Goal: Task Accomplishment & Management: Use online tool/utility

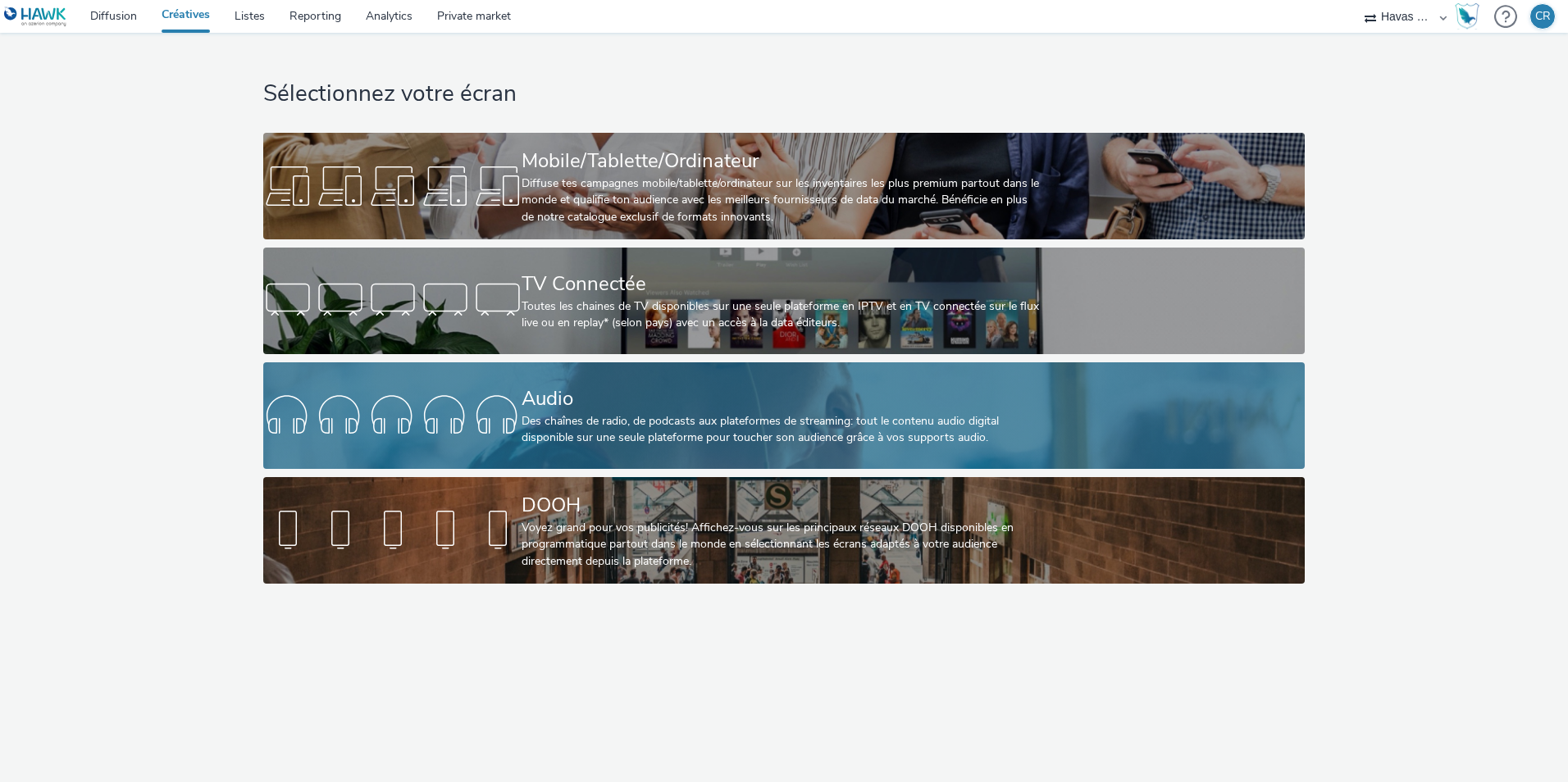
click at [609, 392] on div "Audio" at bounding box center [781, 398] width 518 height 28
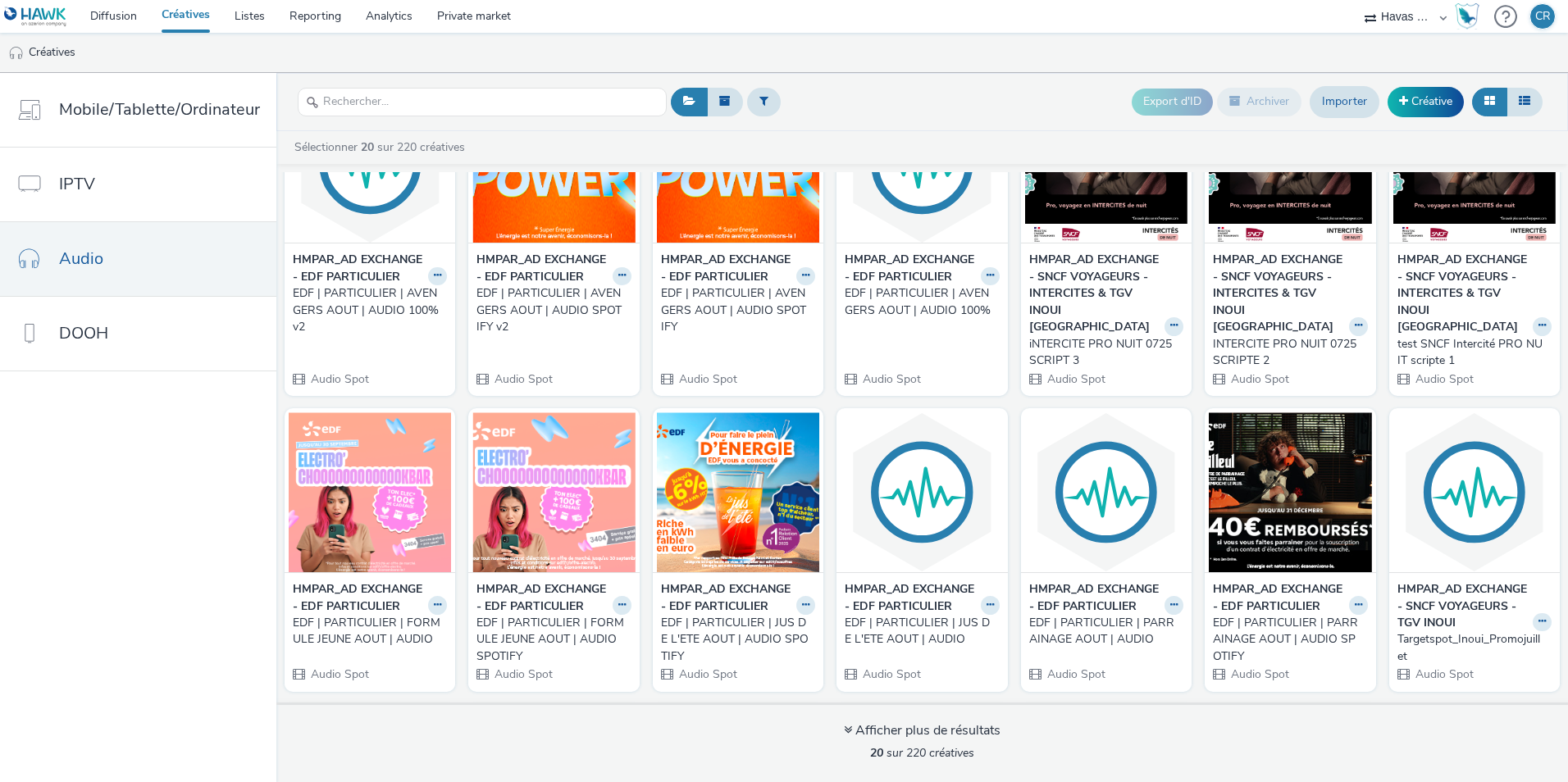
scroll to position [164, 0]
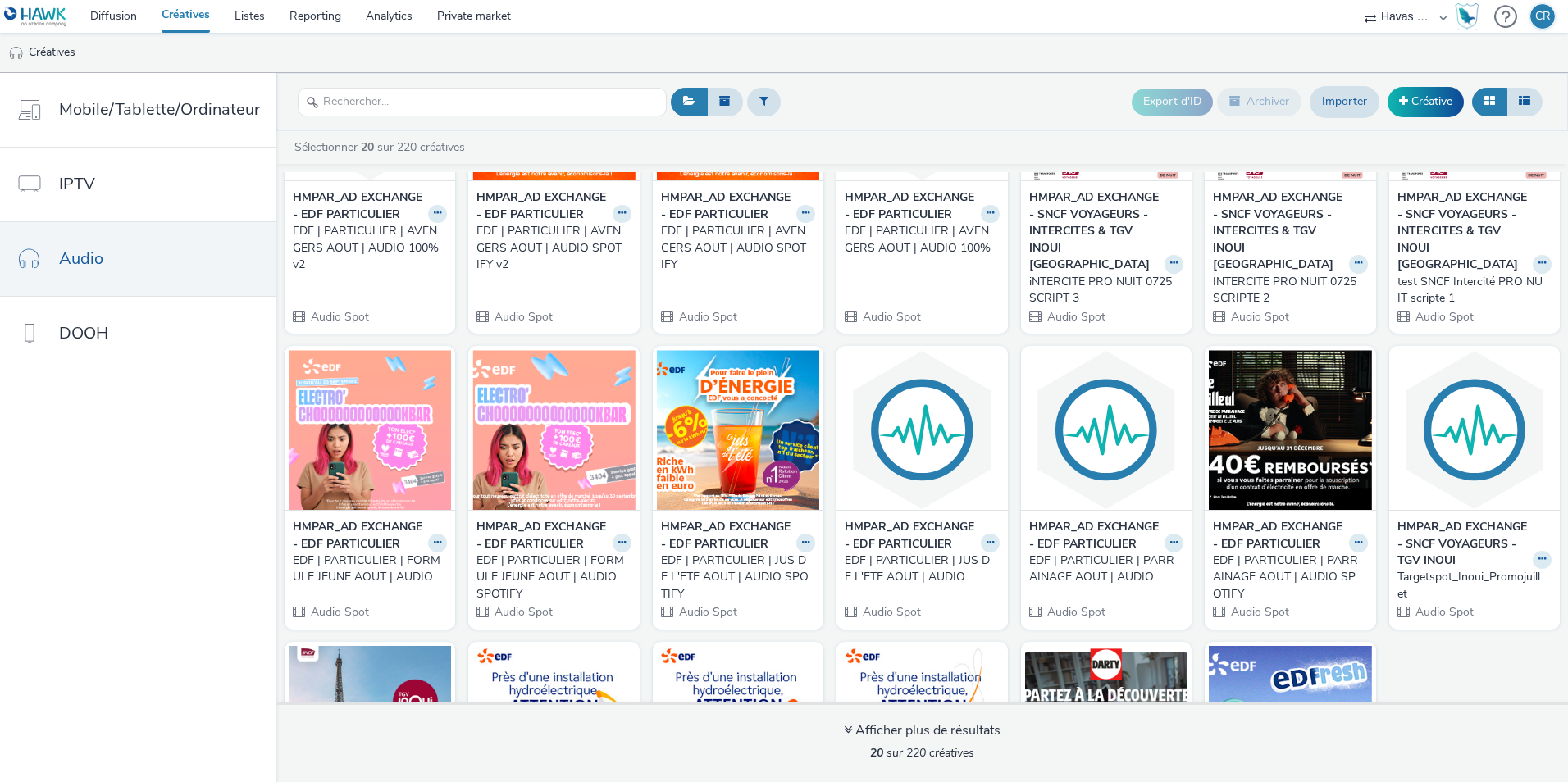
click at [337, 586] on div "EDF | PARTICULIER | FORMULE JEUNE AOUT | AUDIO" at bounding box center [367, 569] width 148 height 34
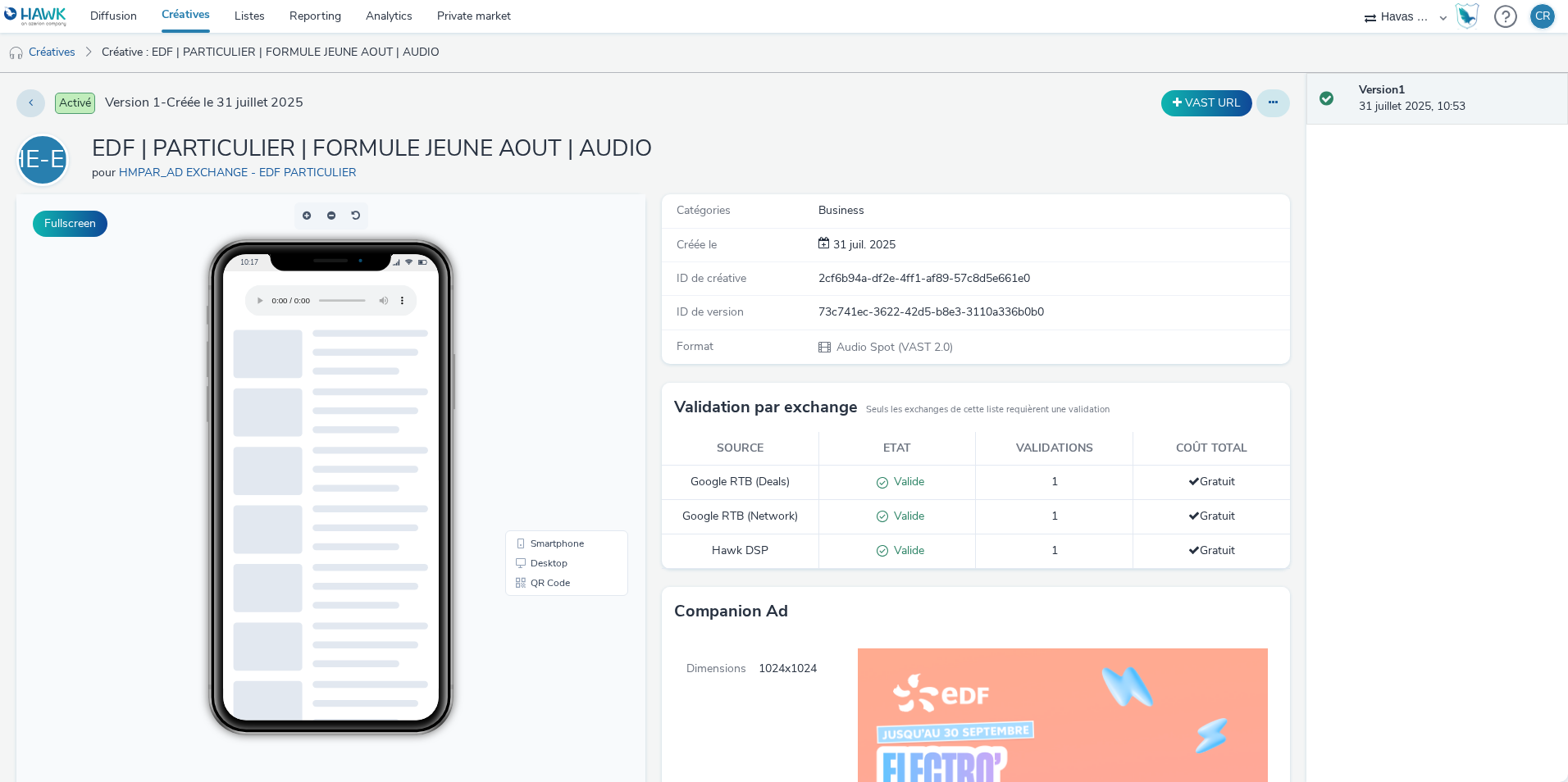
click at [1269, 104] on icon at bounding box center [1273, 102] width 9 height 11
click at [1240, 136] on link "Modifier" at bounding box center [1228, 136] width 123 height 33
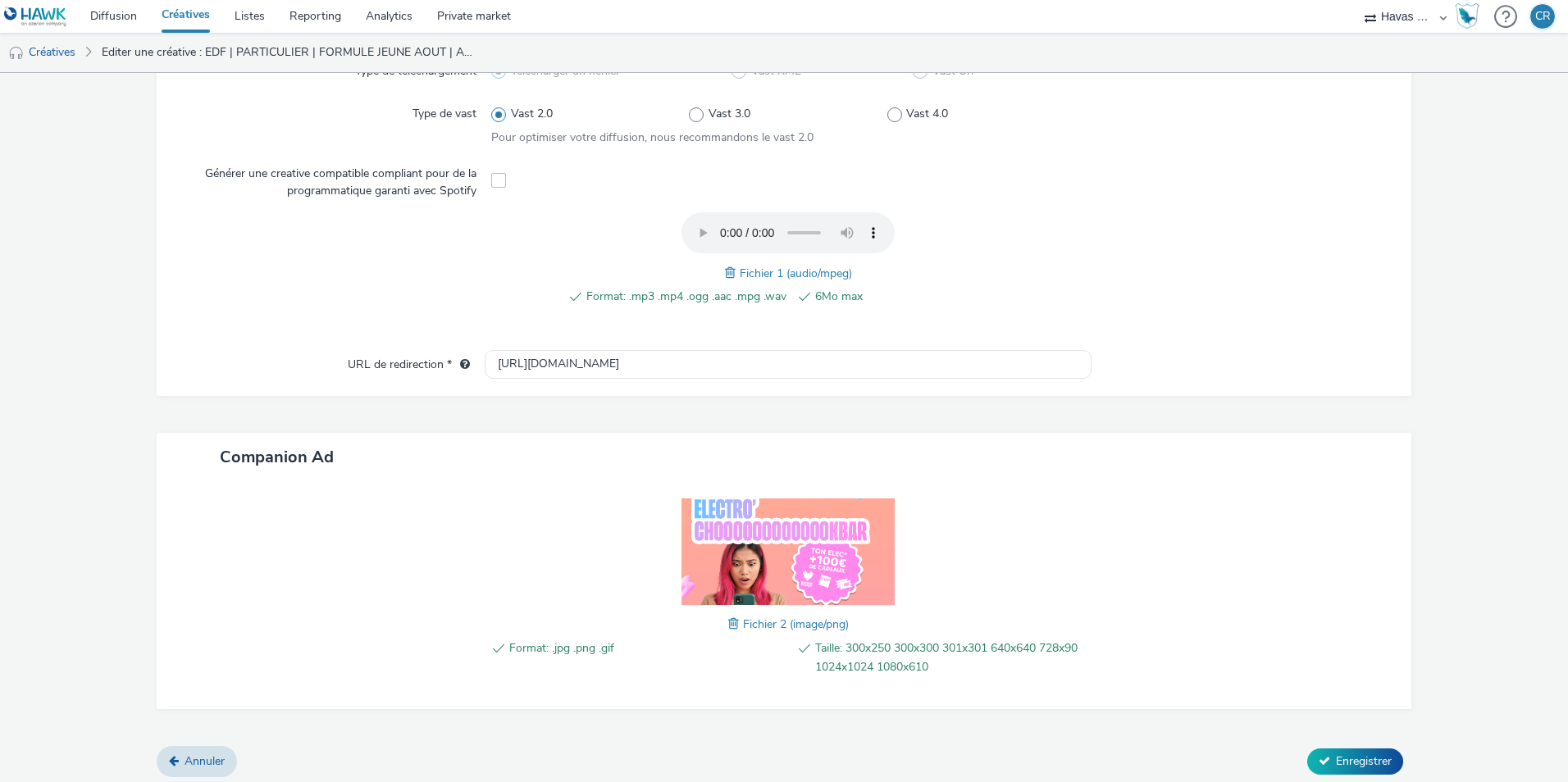
scroll to position [473, 0]
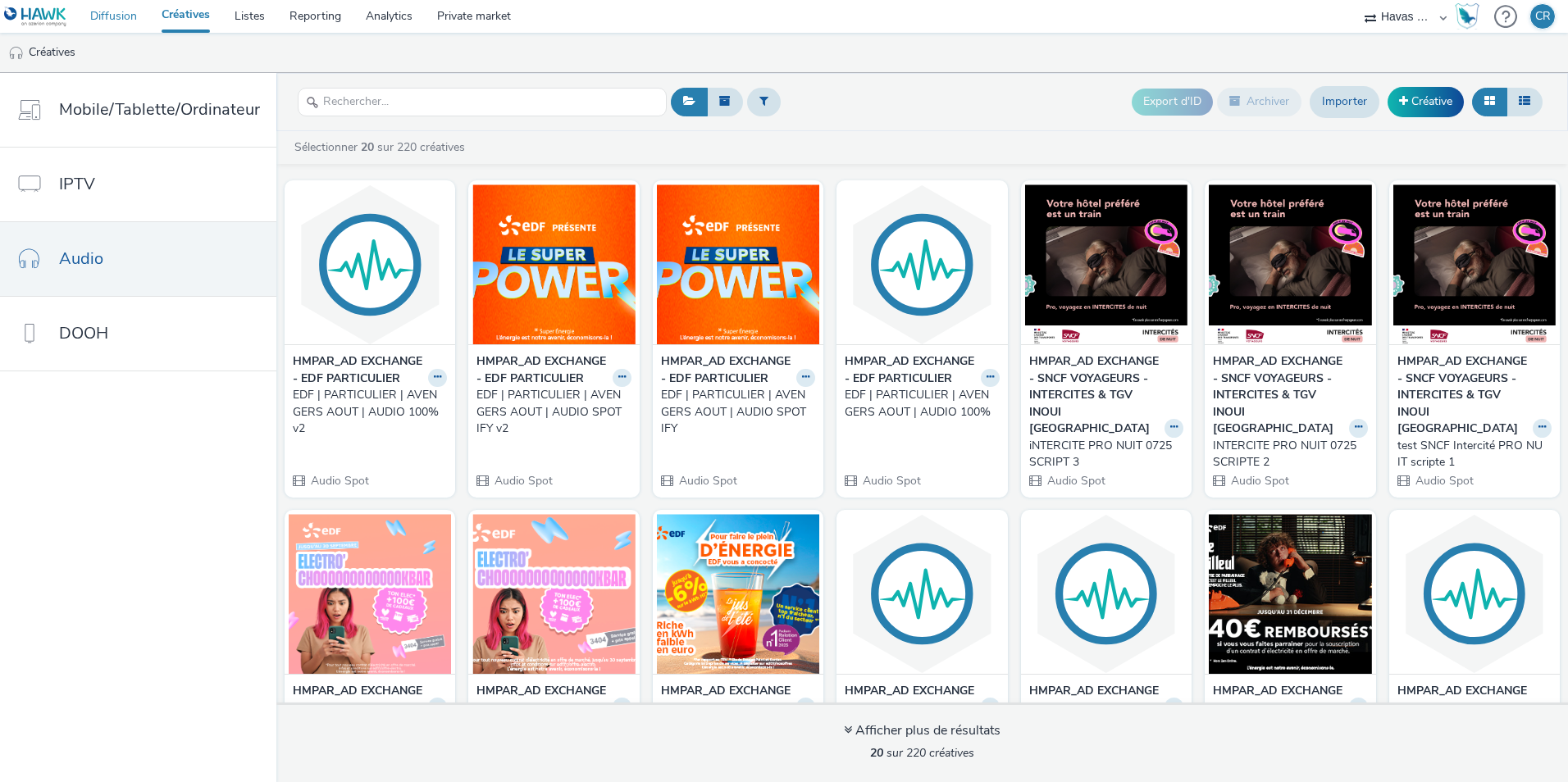
click at [110, 15] on link "Diffusion" at bounding box center [113, 16] width 71 height 33
